Goal: Task Accomplishment & Management: Manage account settings

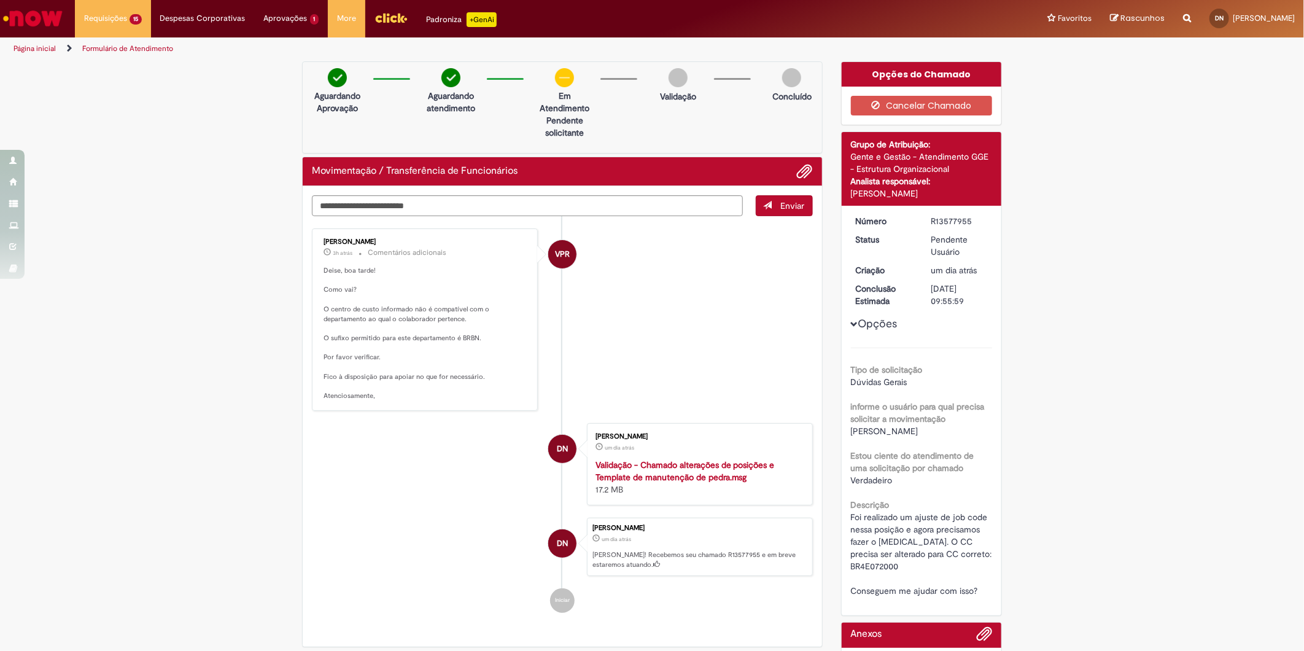
click at [622, 357] on li "VPR [PERSON_NAME] 3h atrás 3 horas atrás Comentários adicionais Deise, boa tard…" at bounding box center [562, 319] width 501 height 182
click at [622, 204] on textarea "Digite sua mensagem aqui..." at bounding box center [527, 205] width 431 height 21
click at [936, 106] on button "Cancelar Chamado" at bounding box center [922, 106] width 142 height 20
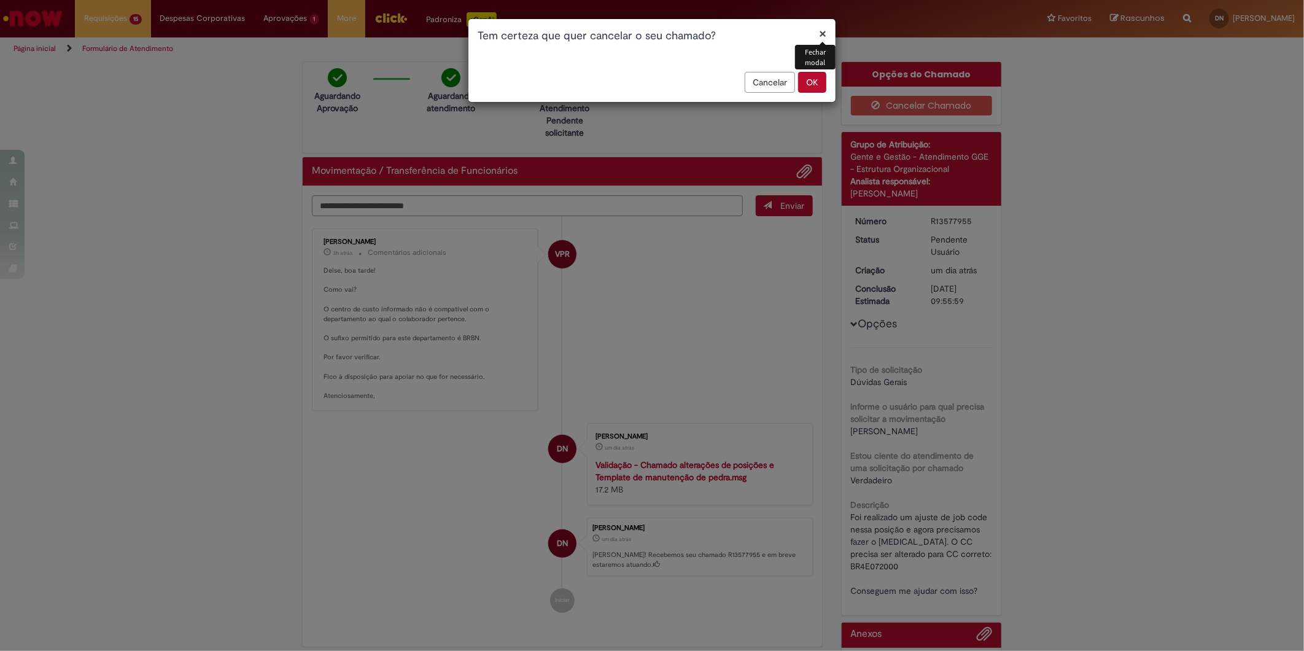
click at [808, 83] on button "OK" at bounding box center [812, 82] width 28 height 21
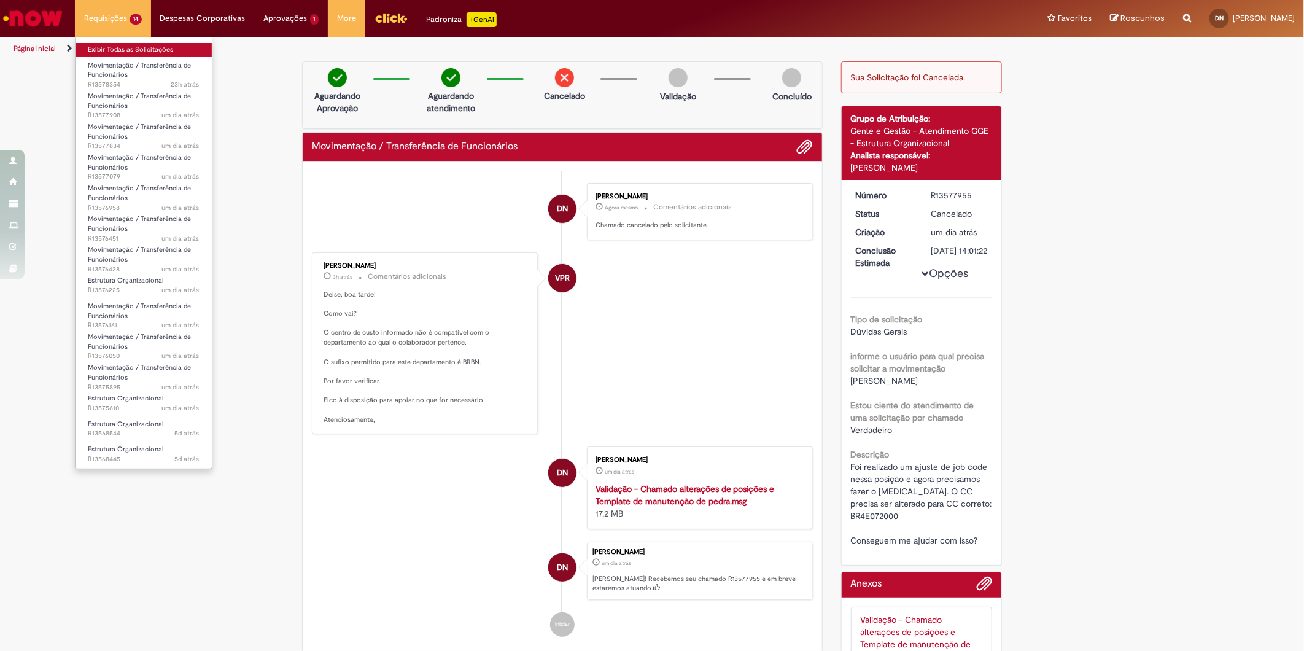
click at [121, 50] on link "Exibir Todas as Solicitações" at bounding box center [143, 50] width 136 height 14
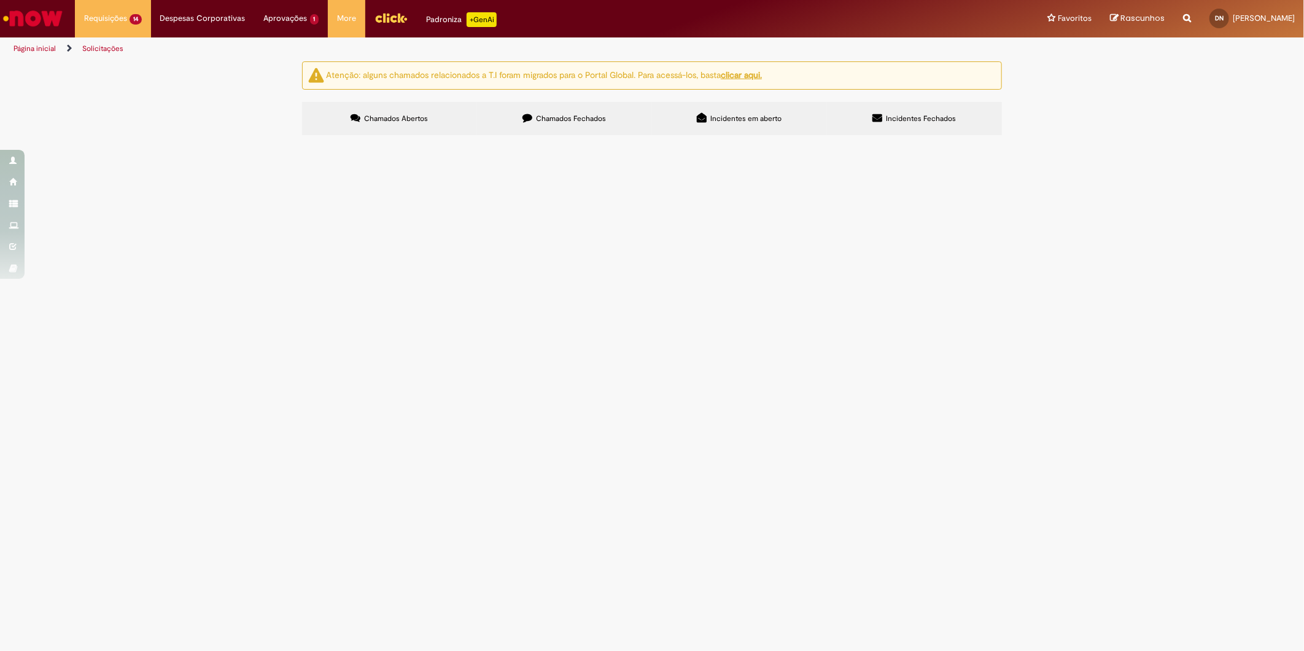
scroll to position [231, 0]
click at [0, 0] on span "Olá tudo bem? Estou realizando os ajustes de posição vs pedra para a construção…" at bounding box center [0, 0] width 0 height 0
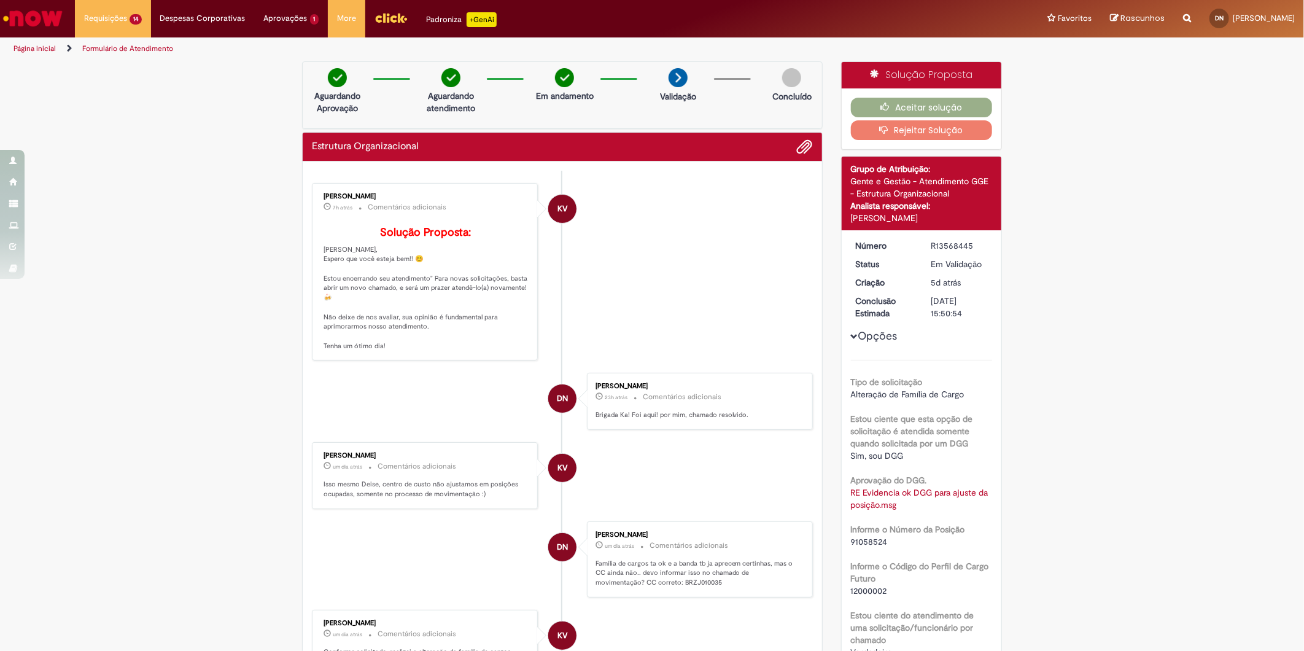
scroll to position [183, 0]
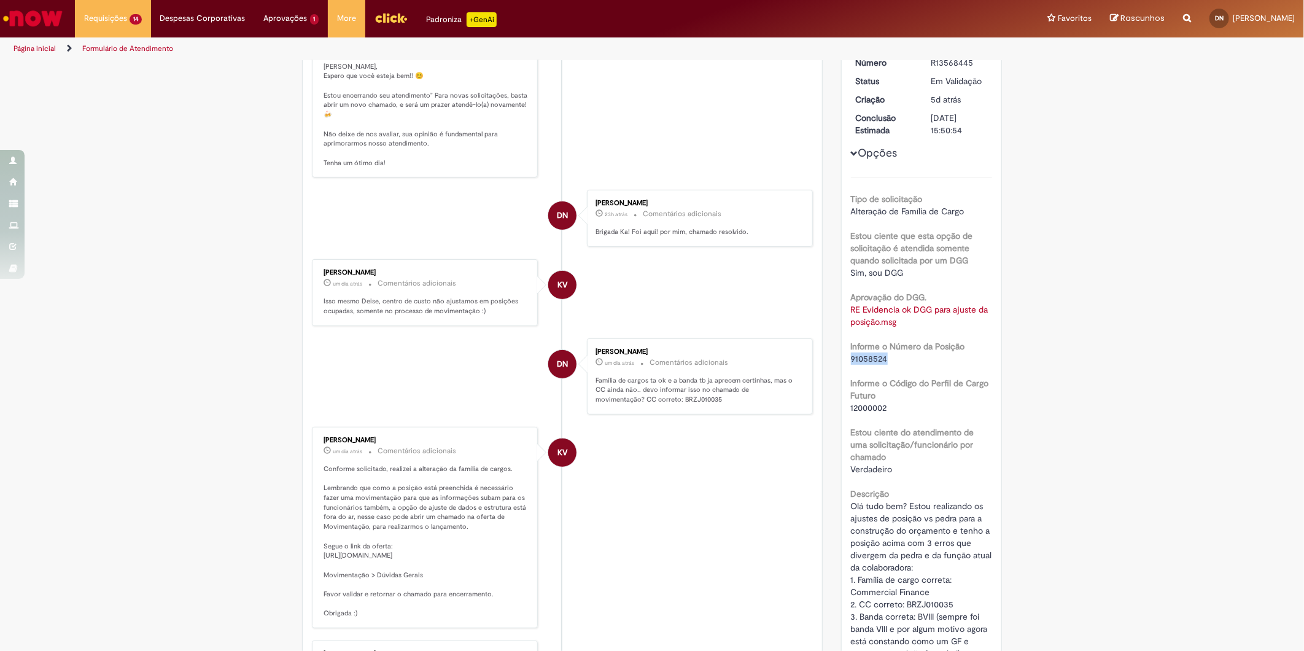
drag, startPoint x: 886, startPoint y: 359, endPoint x: 846, endPoint y: 358, distance: 39.9
click at [851, 358] on div "91058524" at bounding box center [922, 358] width 142 height 12
copy span "91058524"
